Goal: Find contact information: Find contact information

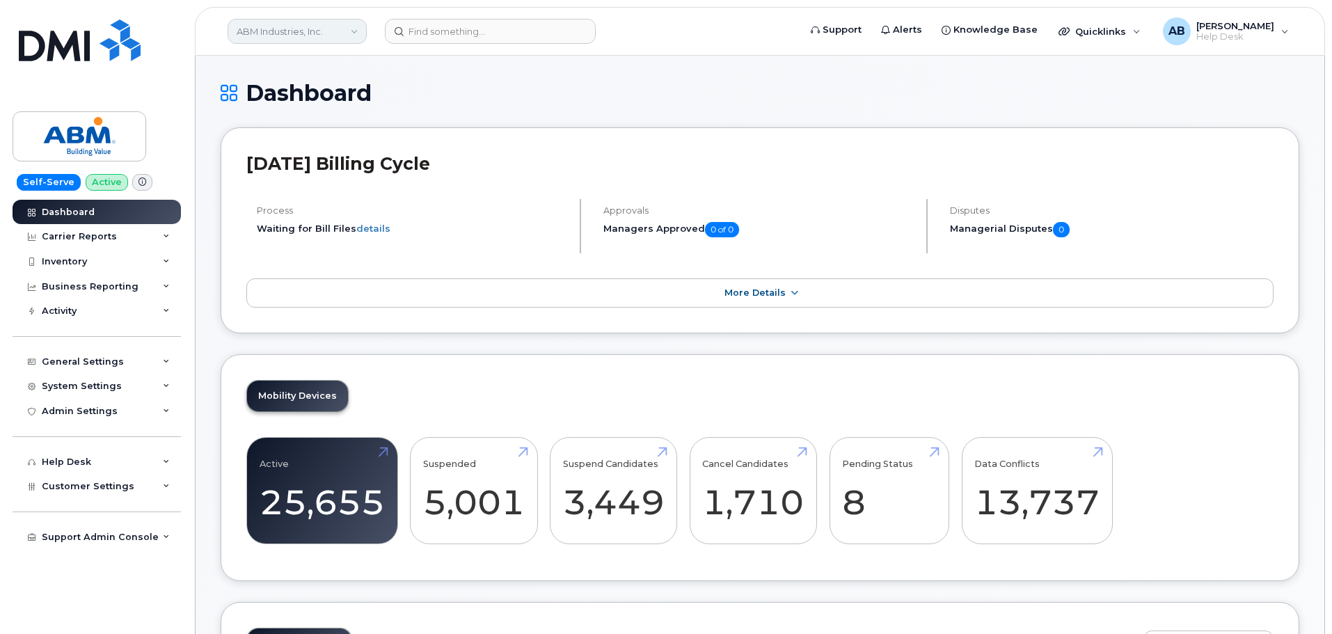
click at [265, 31] on link "ABM Industries, Inc." at bounding box center [297, 31] width 139 height 25
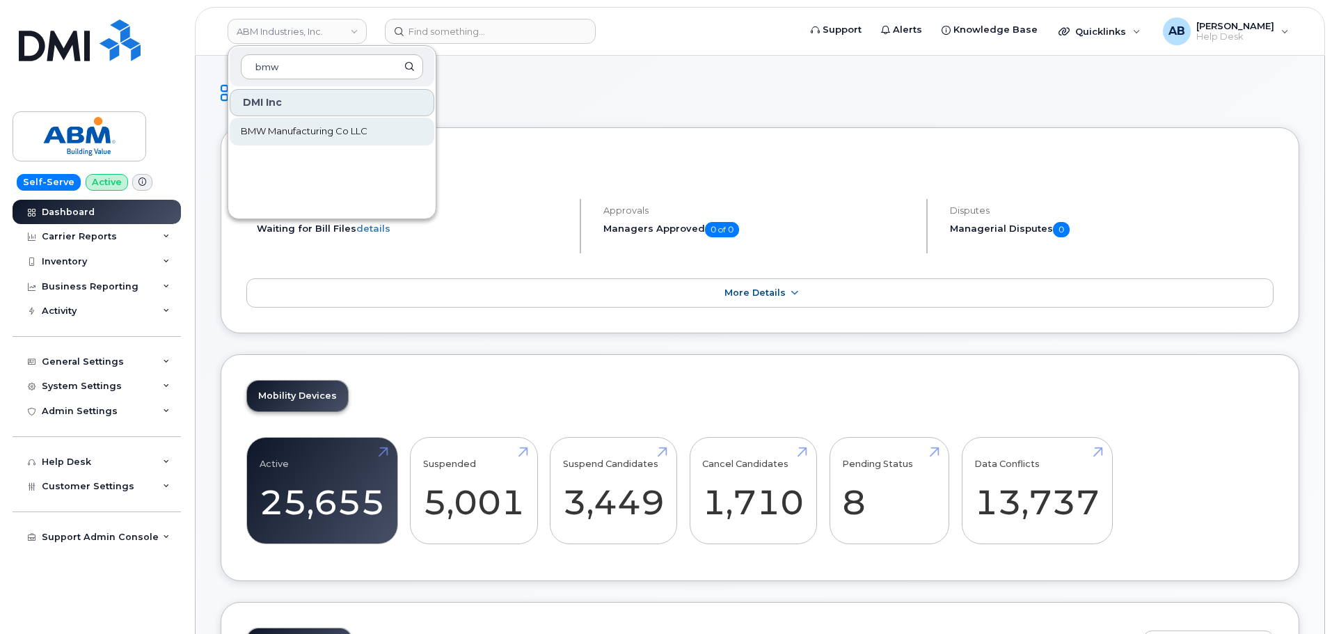
type input "bmw"
click at [269, 125] on span "BMW Manufacturing Co LLC" at bounding box center [304, 132] width 127 height 14
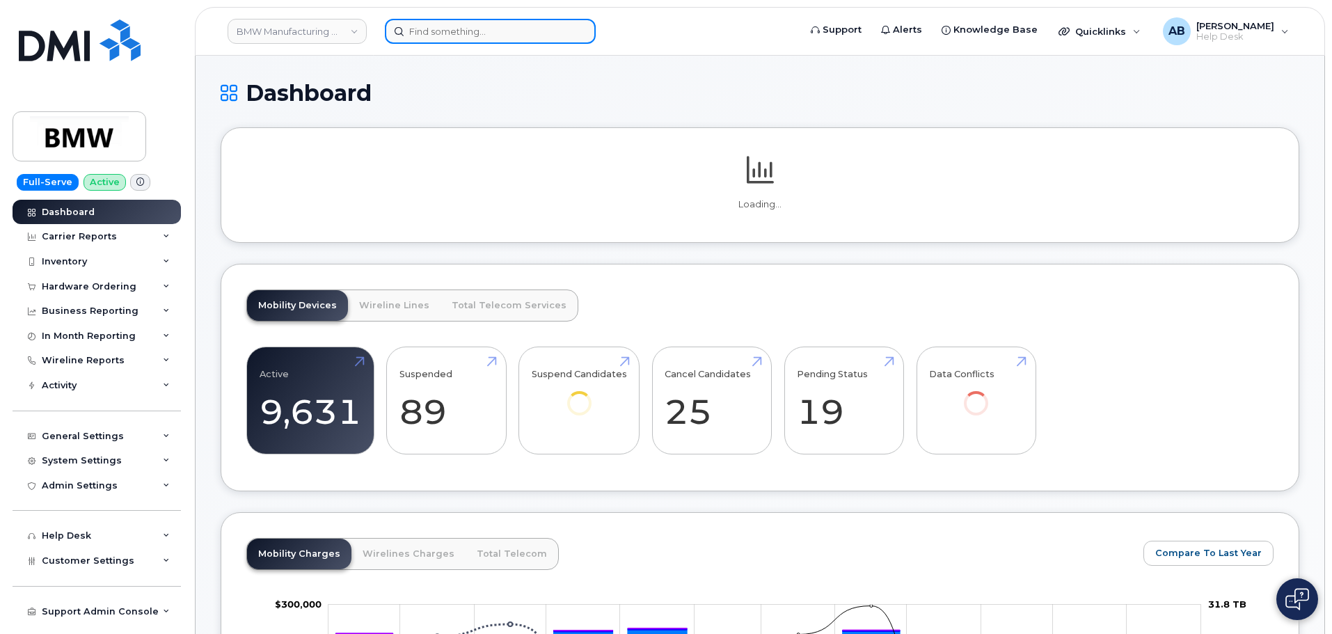
click at [453, 36] on input at bounding box center [490, 31] width 211 height 25
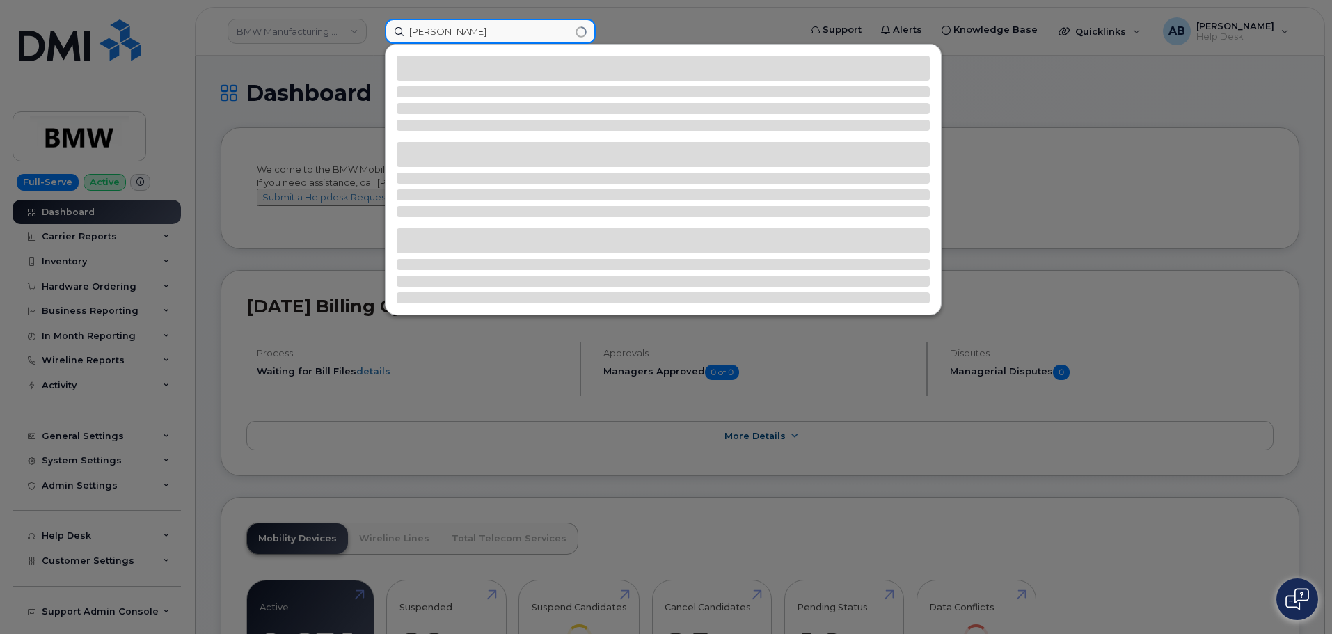
type input "chadd wells"
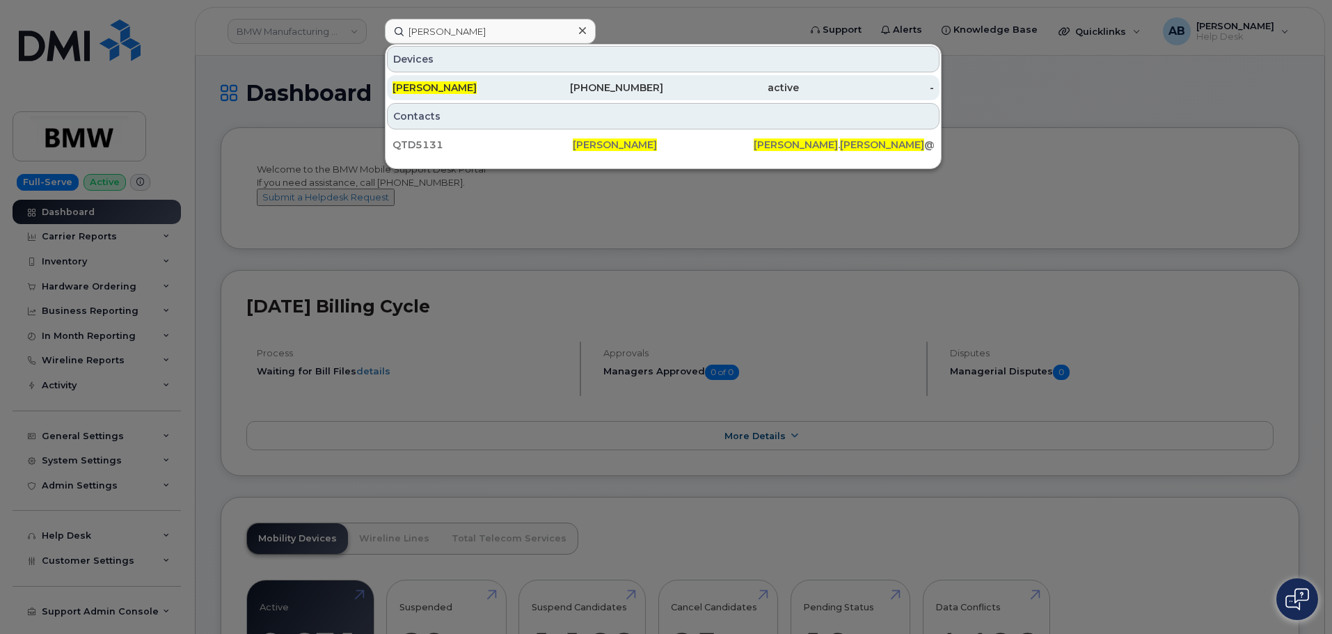
click at [580, 87] on div "864-584-4519" at bounding box center [596, 88] width 136 height 14
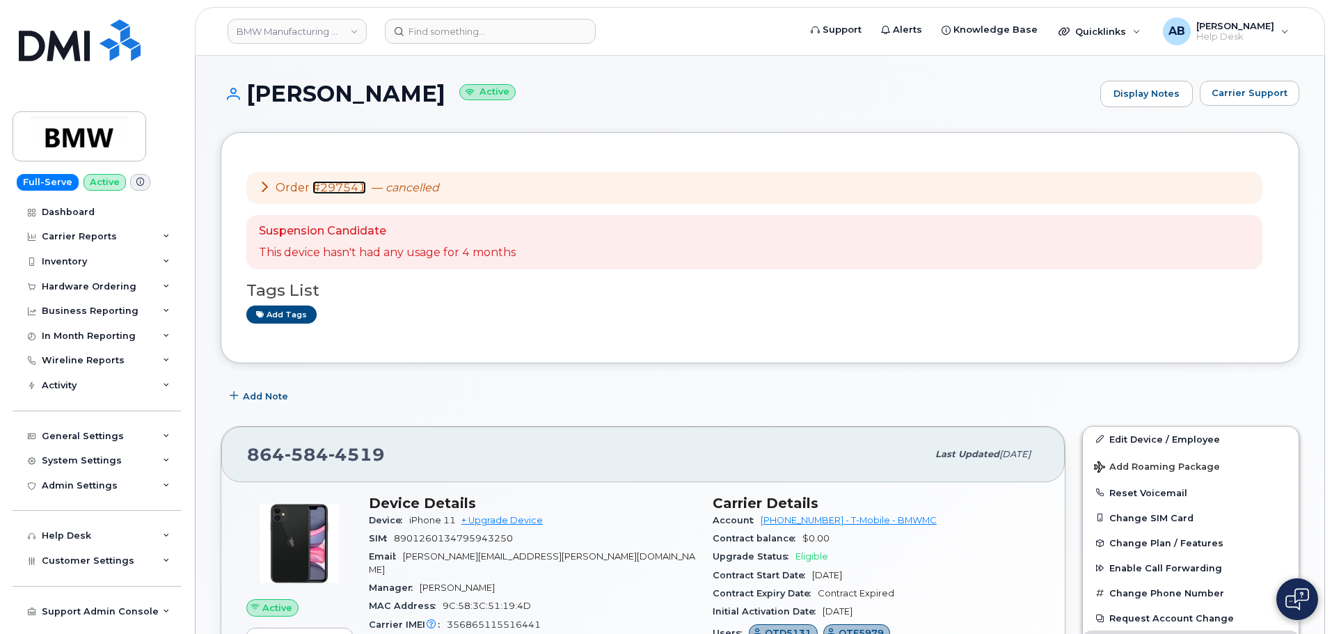
click at [350, 186] on link "#297541" at bounding box center [339, 187] width 54 height 13
click at [337, 190] on link "#297541" at bounding box center [339, 187] width 54 height 13
click at [65, 134] on img at bounding box center [79, 136] width 107 height 40
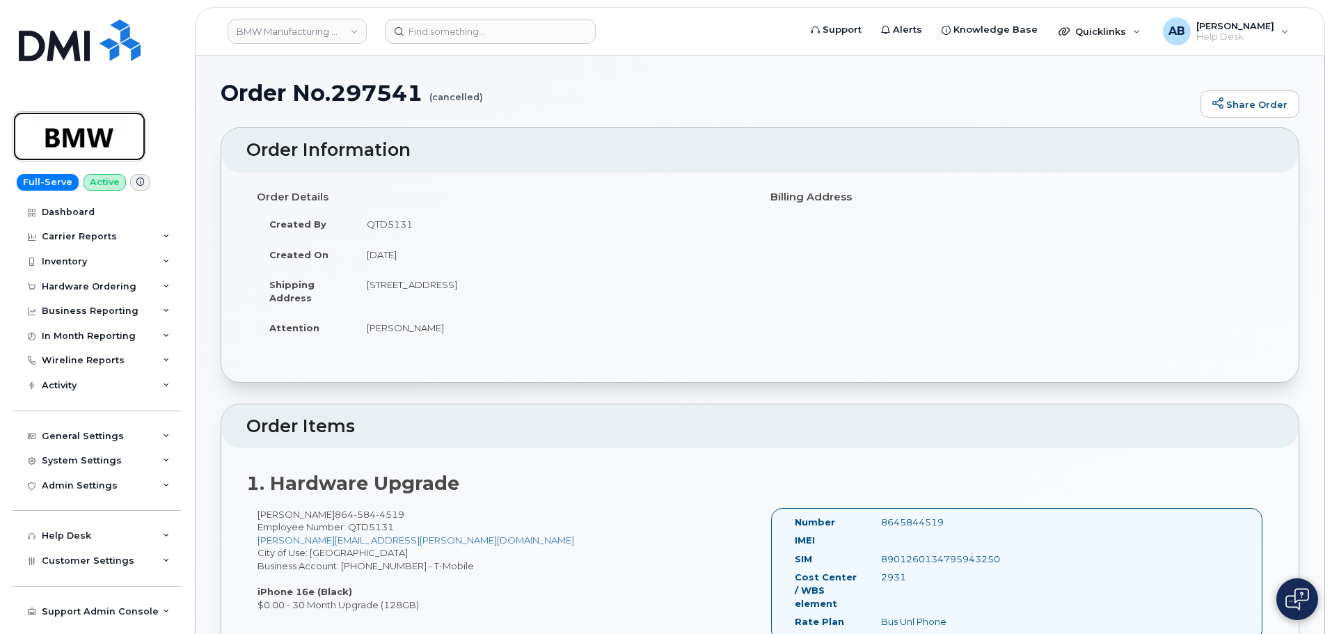
click at [96, 151] on img at bounding box center [79, 136] width 107 height 40
